Goal: Task Accomplishment & Management: Complete application form

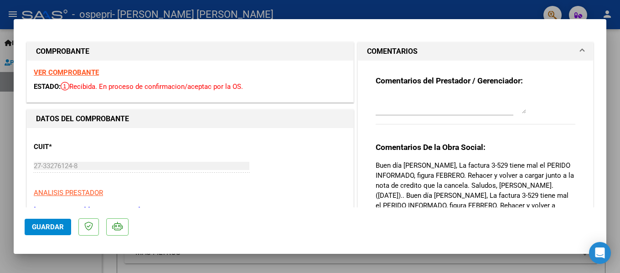
click at [192, 270] on div at bounding box center [310, 136] width 620 height 273
type input "$ 0,00"
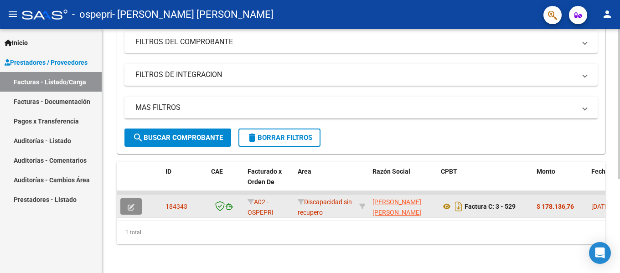
click at [131, 204] on icon "button" at bounding box center [131, 207] width 7 height 7
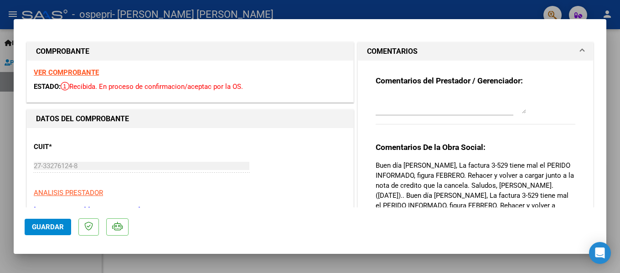
click at [69, 74] on strong "VER COMPROBANTE" at bounding box center [66, 72] width 65 height 8
click at [6, 134] on div at bounding box center [310, 136] width 620 height 273
type input "$ 0,00"
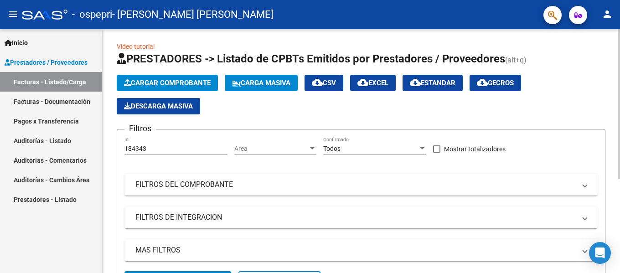
scroll to position [2, 0]
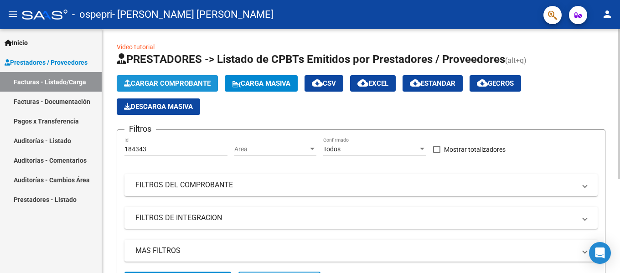
click at [182, 86] on span "Cargar Comprobante" at bounding box center [167, 83] width 87 height 8
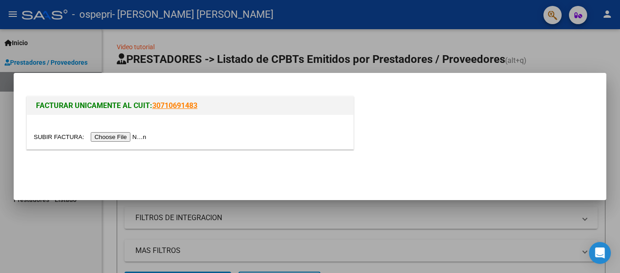
click at [122, 136] on input "file" at bounding box center [91, 137] width 115 height 10
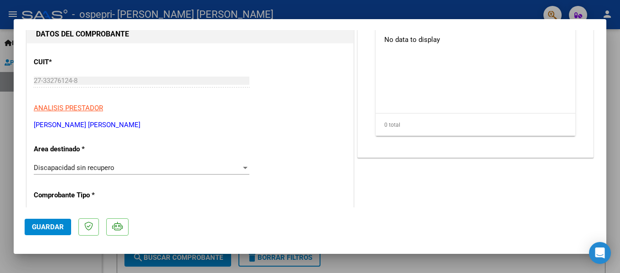
scroll to position [123, 0]
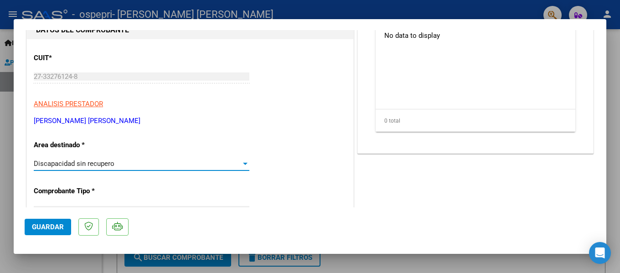
click at [114, 162] on span "Discapacidad sin recupero" at bounding box center [74, 164] width 81 height 8
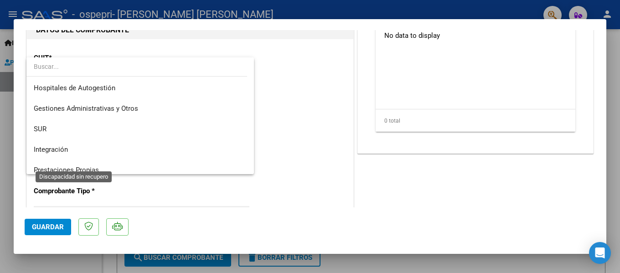
scroll to position [68, 0]
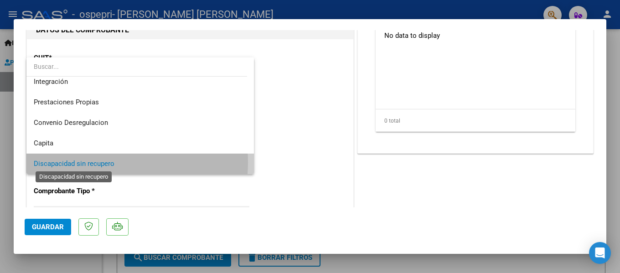
click at [114, 162] on span "Discapacidad sin recupero" at bounding box center [74, 164] width 81 height 8
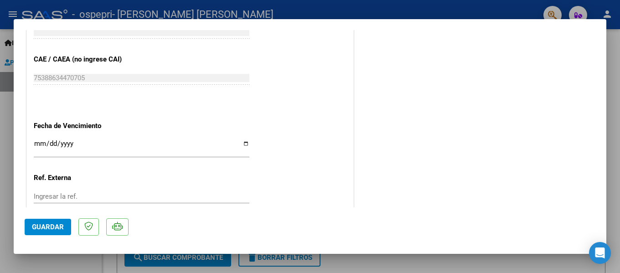
scroll to position [551, 0]
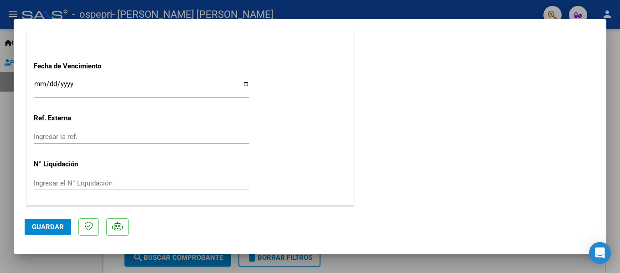
click at [352, 265] on div at bounding box center [310, 136] width 620 height 273
type input "$ 0,00"
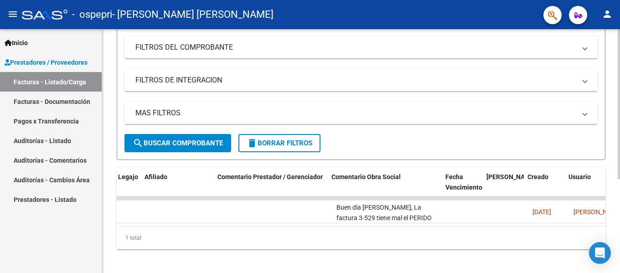
scroll to position [0, 1241]
click at [599, 226] on datatable-body "184343 A02 - OSPEPRI Discapacidad sin recupero [PERSON_NAME] [PERSON_NAME] 2733…" at bounding box center [361, 212] width 489 height 30
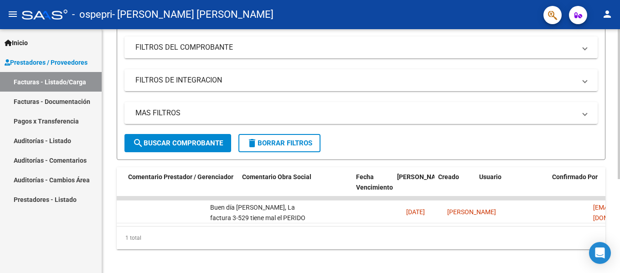
click at [599, 226] on datatable-body "184343 A02 - OSPEPRI Discapacidad sin recupero [PERSON_NAME] [PERSON_NAME] 2733…" at bounding box center [361, 212] width 489 height 30
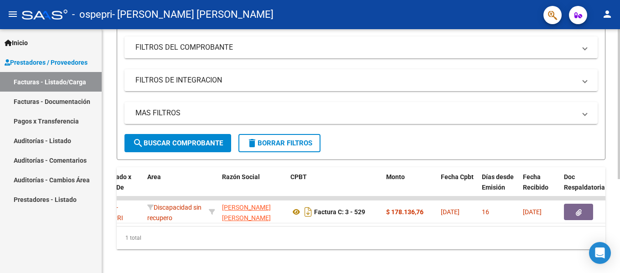
scroll to position [0, 0]
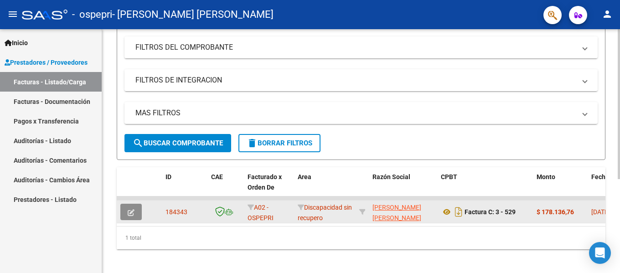
click at [129, 211] on icon "button" at bounding box center [131, 212] width 7 height 7
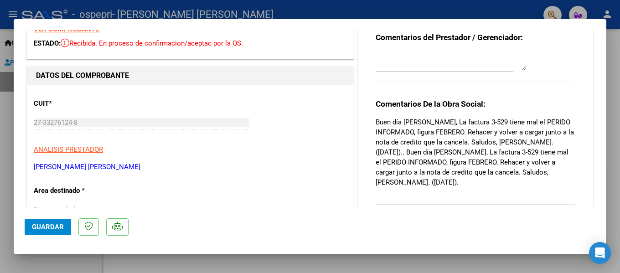
scroll to position [42, 0]
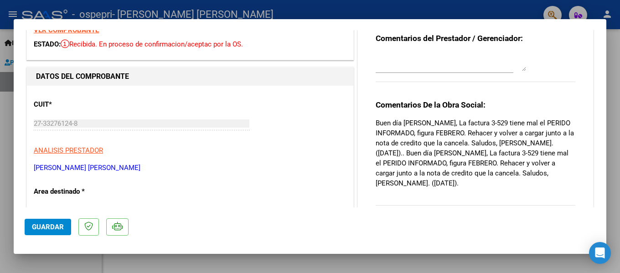
click at [340, 247] on mat-dialog-container "COMPROBANTE VER COMPROBANTE ESTADO: Recibida. En proceso de confirmacion/acepta…" at bounding box center [310, 136] width 593 height 235
click at [118, 261] on div at bounding box center [310, 136] width 620 height 273
type input "$ 0,00"
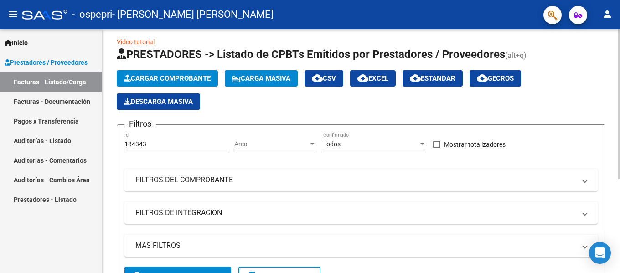
scroll to position [0, 0]
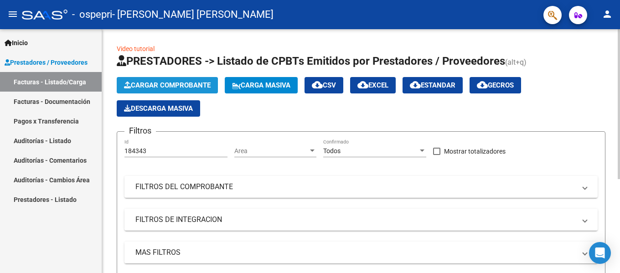
click at [152, 86] on span "Cargar Comprobante" at bounding box center [167, 85] width 87 height 8
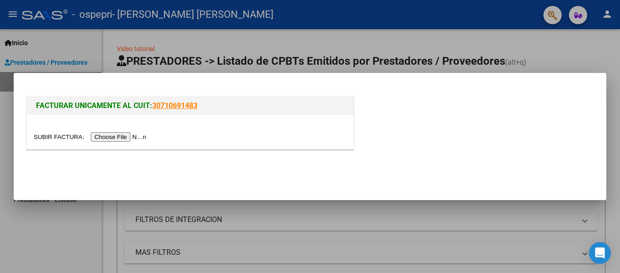
click at [134, 136] on input "file" at bounding box center [91, 137] width 115 height 10
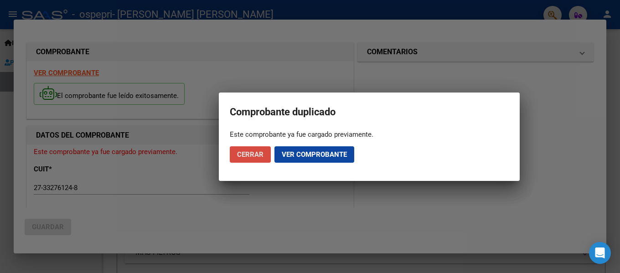
click at [254, 157] on span "Cerrar" at bounding box center [250, 155] width 26 height 8
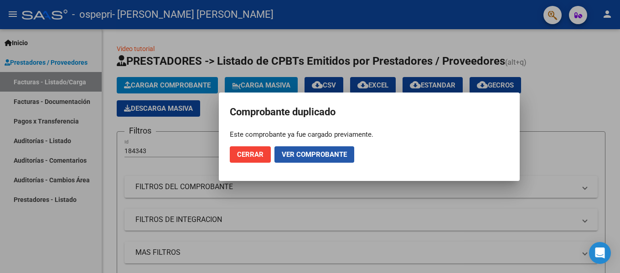
click at [306, 155] on span "Ver comprobante" at bounding box center [314, 155] width 65 height 8
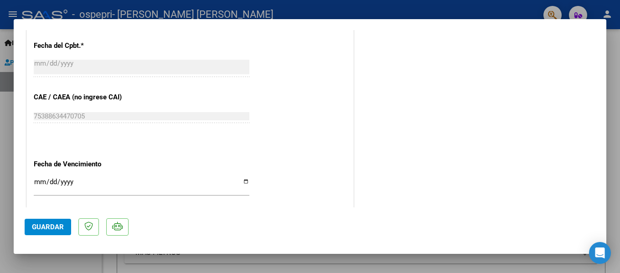
scroll to position [518, 0]
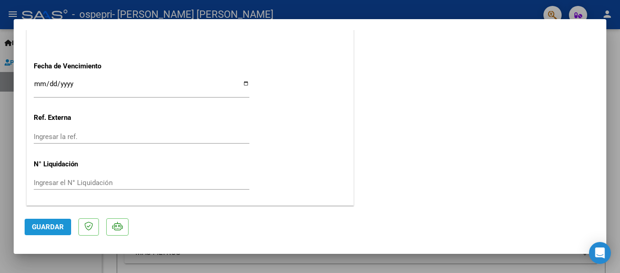
click at [50, 226] on span "Guardar" at bounding box center [48, 227] width 32 height 8
click at [204, 270] on div at bounding box center [310, 136] width 620 height 273
type input "$ 0,00"
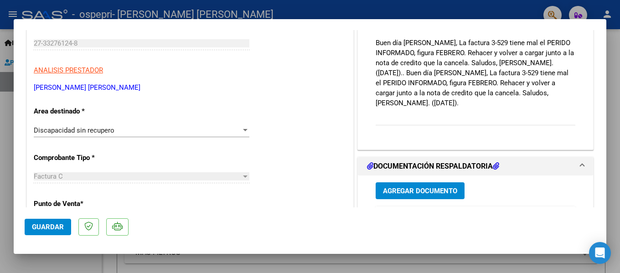
scroll to position [111, 0]
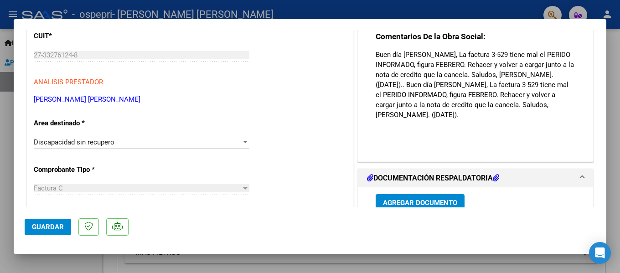
click at [620, 42] on div at bounding box center [310, 136] width 620 height 273
type input "$ 0,00"
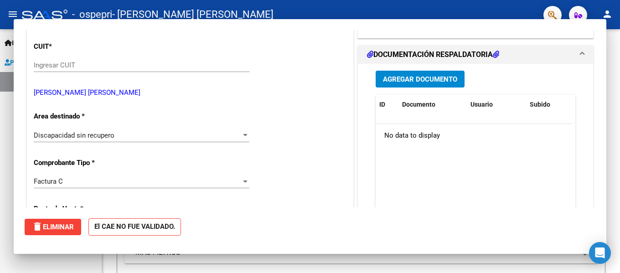
scroll to position [0, 0]
